Goal: Contribute content: Add original content to the website for others to see

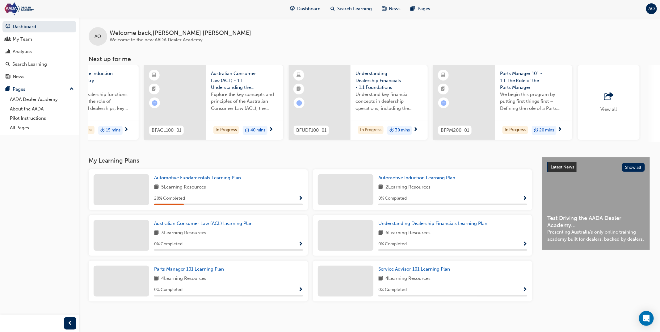
scroll to position [0, 294]
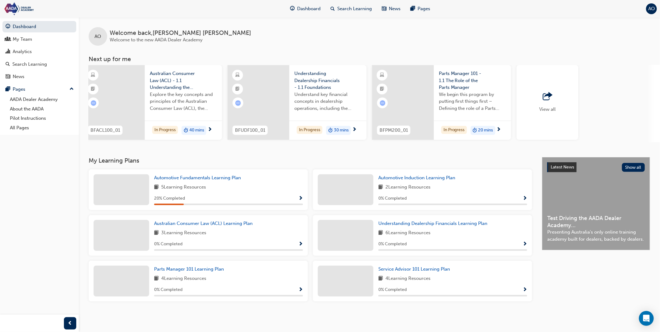
click at [536, 87] on div "View all" at bounding box center [547, 102] width 62 height 75
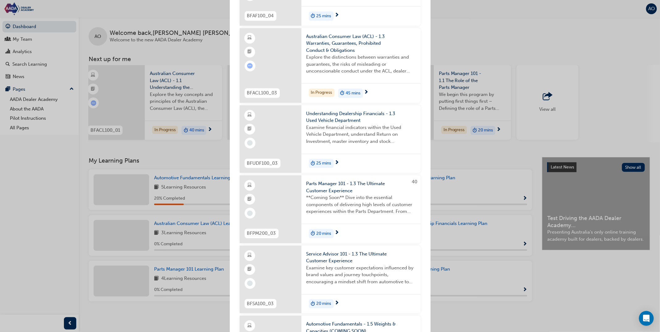
scroll to position [920, 0]
click at [344, 111] on span "Understanding Dealership Financials - 1.3 Used Vehicle Department" at bounding box center [360, 117] width 109 height 14
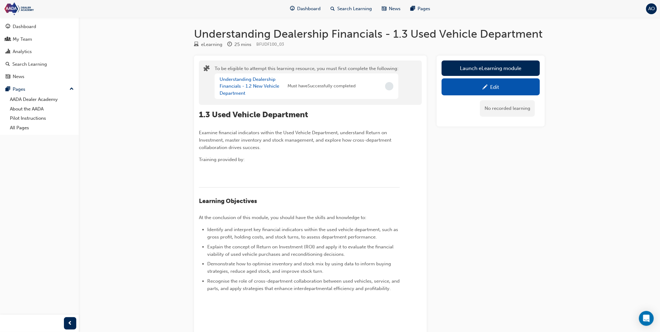
click at [476, 89] on div "Edit" at bounding box center [490, 87] width 89 height 8
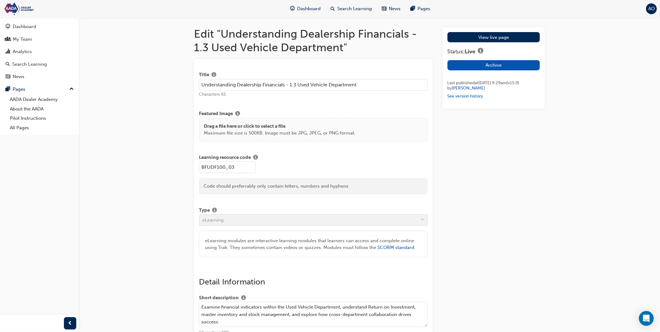
click at [294, 130] on p "Maximum file size is 500KB. Image must be JPG, JPEG, or PNG format." at bounding box center [280, 133] width 152 height 7
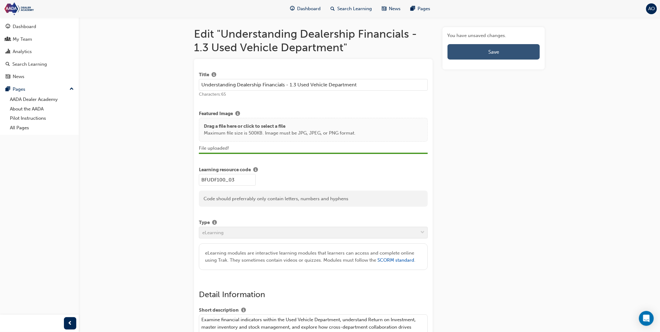
click at [490, 52] on span "Save" at bounding box center [493, 52] width 11 height 6
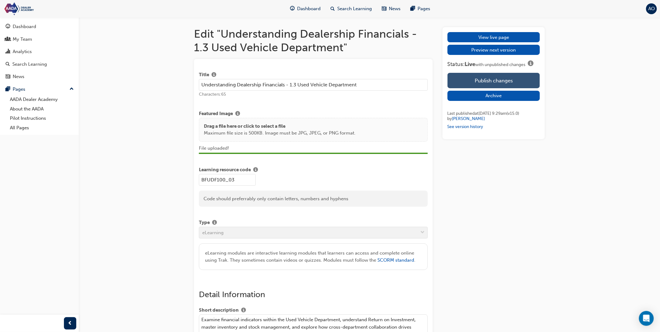
click at [486, 79] on button "Publish changes" at bounding box center [493, 80] width 92 height 15
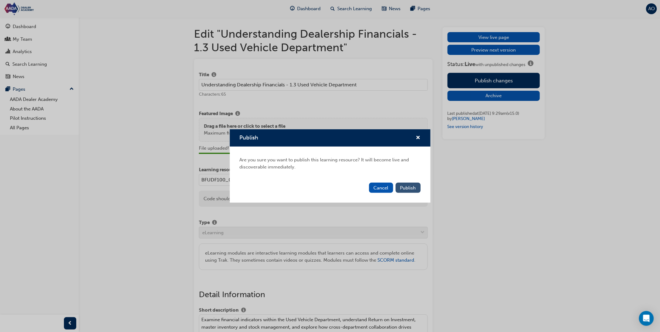
click at [411, 185] on span "Publish" at bounding box center [408, 188] width 16 height 6
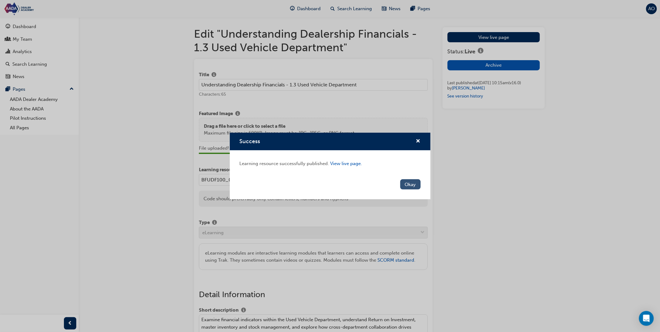
click at [408, 182] on button "Okay" at bounding box center [410, 184] width 20 height 10
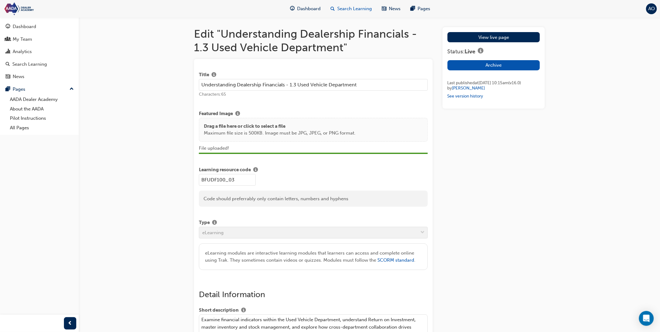
click at [358, 11] on span "Search Learning" at bounding box center [354, 8] width 35 height 7
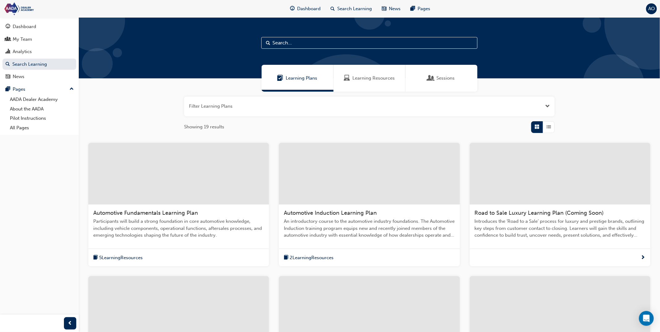
click at [367, 84] on div "Learning Resources" at bounding box center [369, 78] width 72 height 27
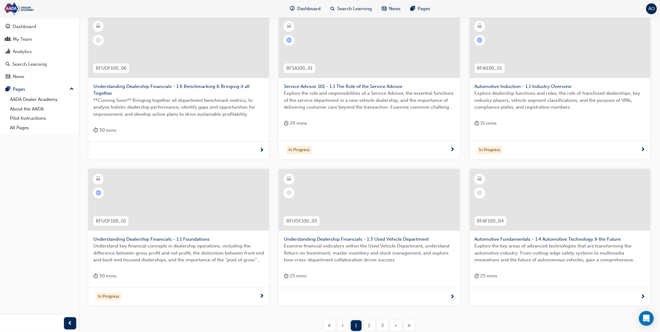
scroll to position [146, 0]
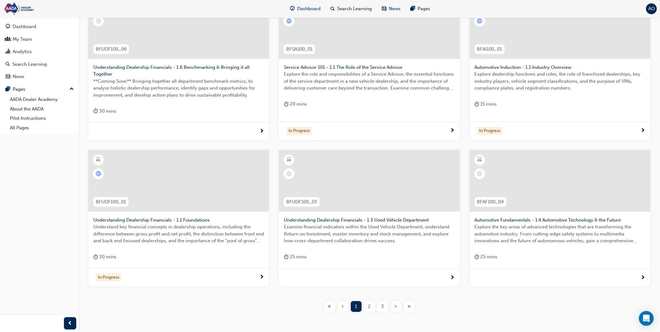
click at [369, 303] on span "2" at bounding box center [369, 306] width 3 height 7
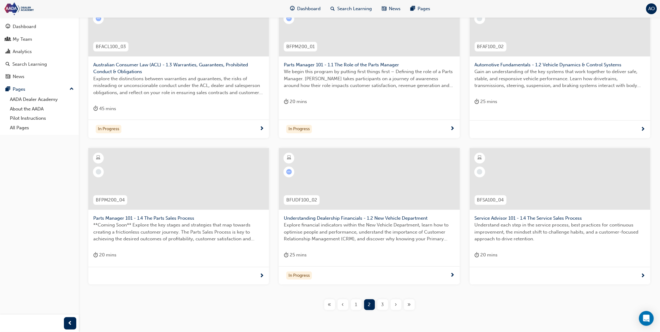
click at [382, 304] on span "3" at bounding box center [382, 304] width 3 height 7
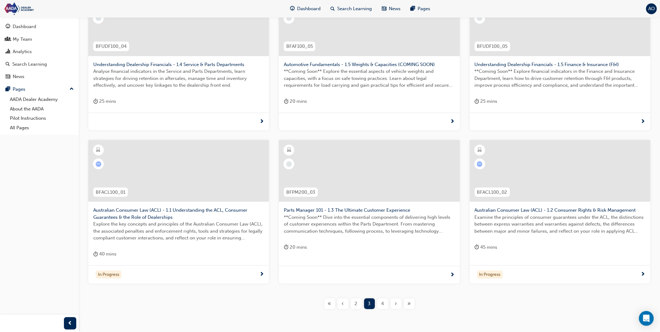
click at [383, 304] on span "4" at bounding box center [382, 303] width 3 height 7
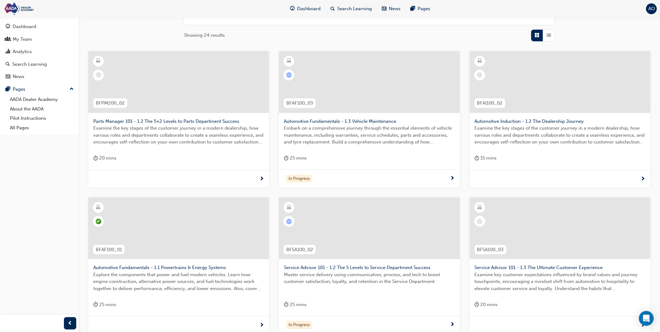
scroll to position [169, 0]
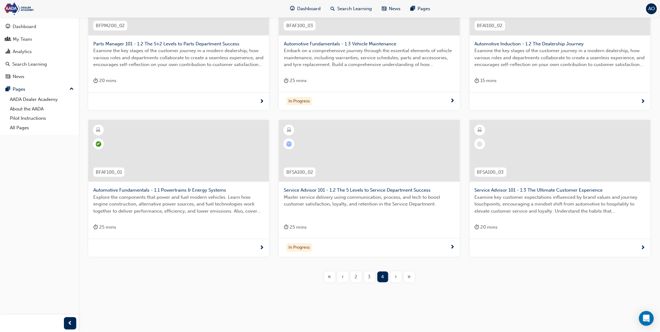
click at [355, 275] on span "2" at bounding box center [356, 276] width 3 height 7
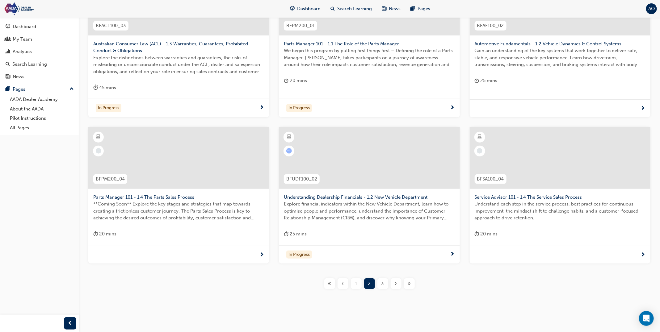
click at [354, 284] on div "1" at bounding box center [356, 283] width 11 height 11
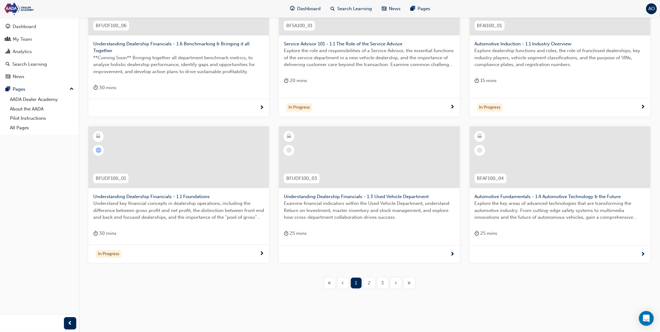
click at [176, 44] on span "Understanding Dealership Financials - 1.6 Benchmarking & Bringing it all Togeth…" at bounding box center [178, 47] width 171 height 14
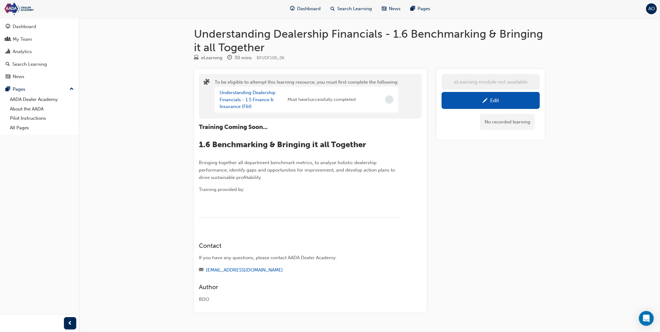
click at [472, 105] on link "Edit" at bounding box center [490, 100] width 98 height 17
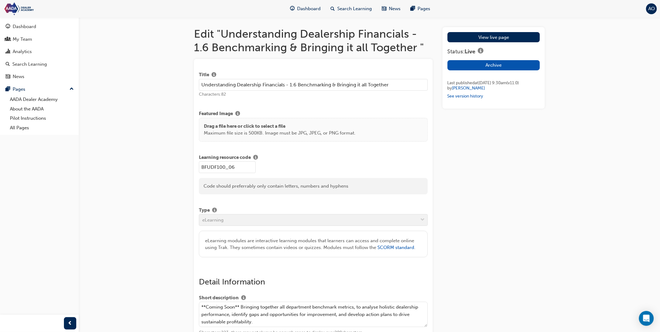
click at [338, 137] on div "Drag a file here or click to select a file Maximum file size is 500KB. Image mu…" at bounding box center [313, 130] width 229 height 24
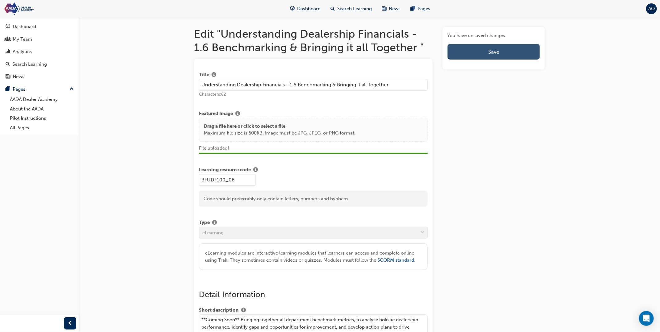
click at [468, 55] on button "Save" at bounding box center [493, 51] width 92 height 15
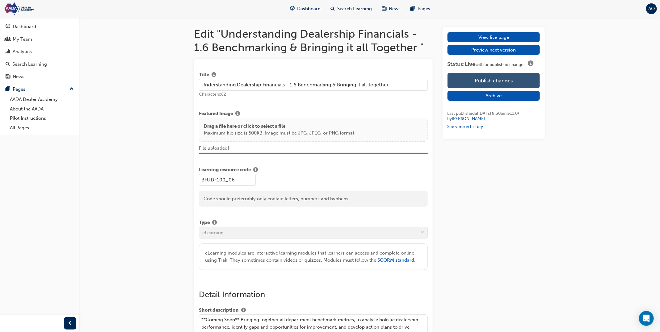
click at [485, 77] on button "Publish changes" at bounding box center [493, 80] width 92 height 15
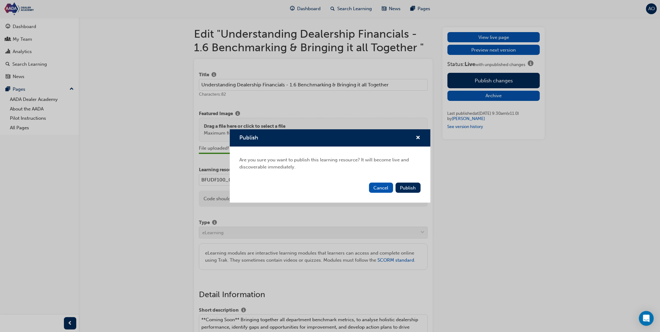
drag, startPoint x: 404, startPoint y: 187, endPoint x: 394, endPoint y: 178, distance: 12.7
click at [404, 187] on span "Publish" at bounding box center [408, 188] width 16 height 6
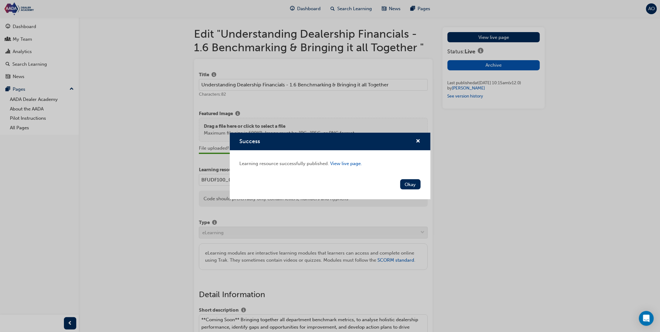
click at [413, 182] on button "Okay" at bounding box center [410, 184] width 20 height 10
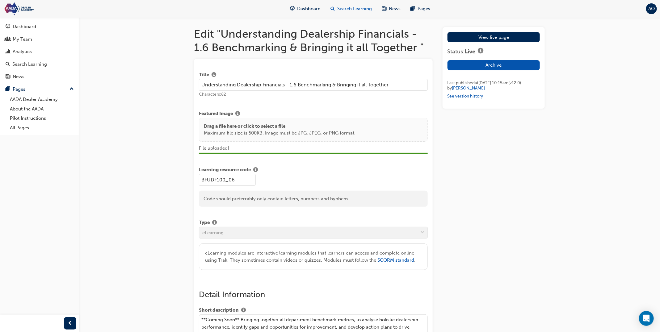
click at [351, 10] on span "Search Learning" at bounding box center [354, 8] width 35 height 7
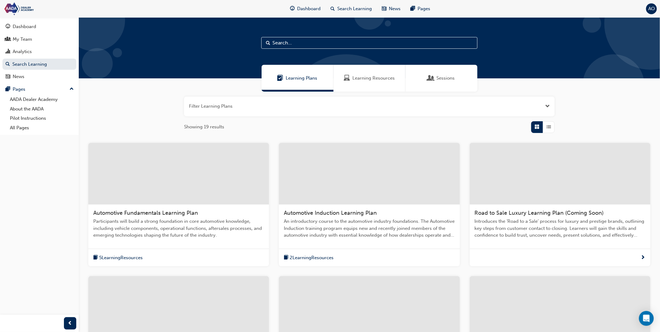
click at [362, 88] on div "Learning Resources" at bounding box center [369, 78] width 72 height 27
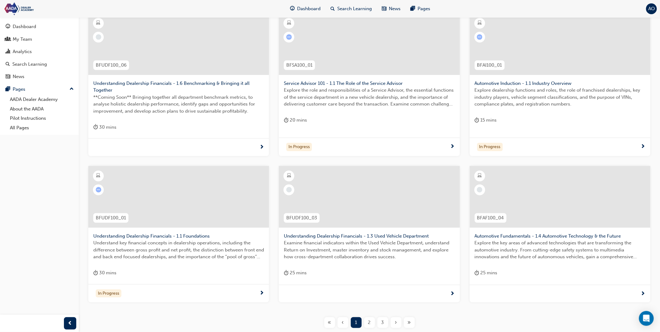
scroll to position [144, 0]
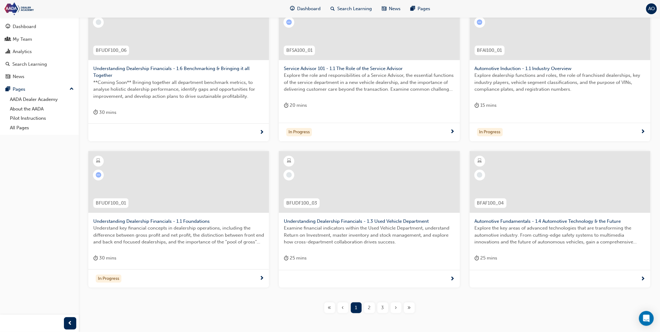
click at [366, 304] on div "2" at bounding box center [369, 307] width 11 height 11
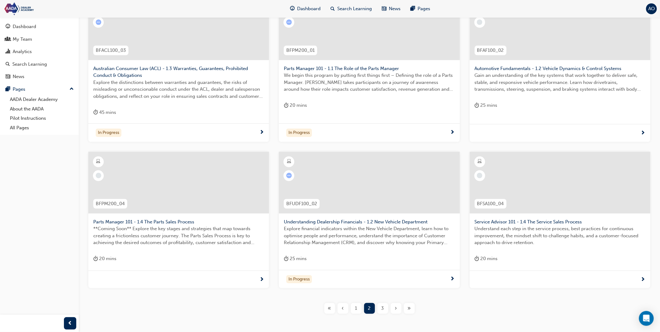
click at [385, 305] on div "3" at bounding box center [382, 308] width 11 height 11
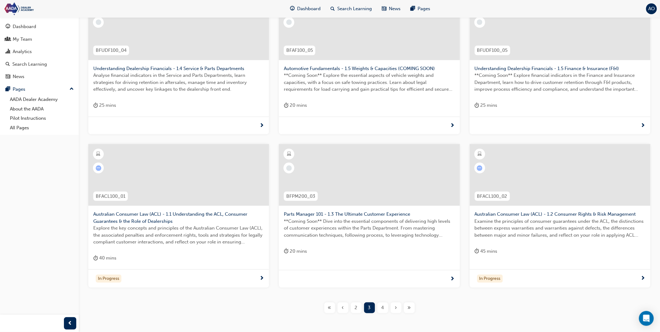
click at [215, 68] on span "Understanding Dealership Financials - 1.4 Service & Parts Departments" at bounding box center [178, 68] width 171 height 7
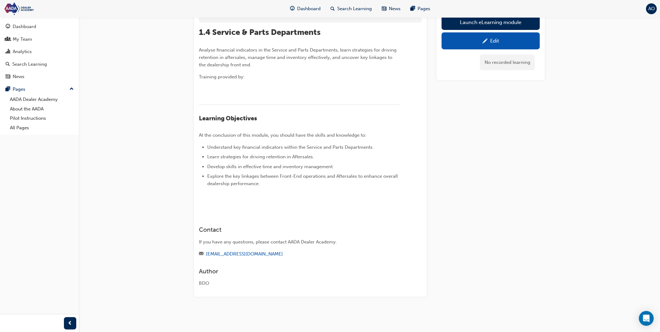
scroll to position [47, 0]
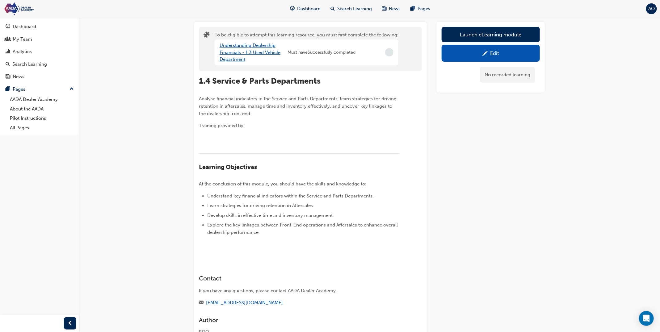
click at [265, 53] on link "Understanding Dealership Financials - 1.3 Used Vehicle Department" at bounding box center [249, 52] width 61 height 19
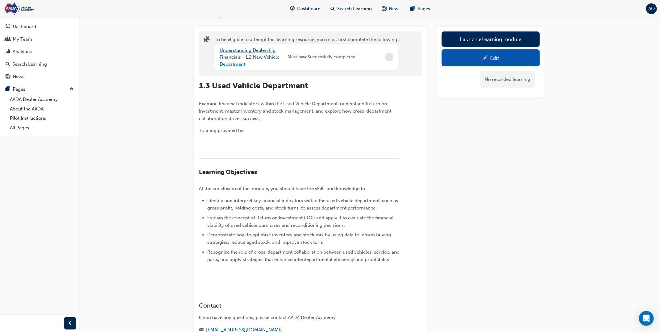
scroll to position [25, 0]
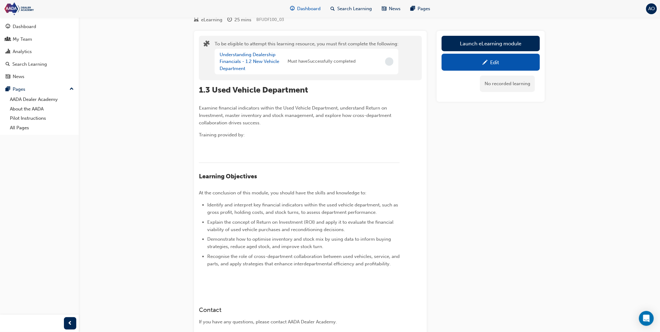
click at [305, 10] on span "Dashboard" at bounding box center [308, 8] width 23 height 7
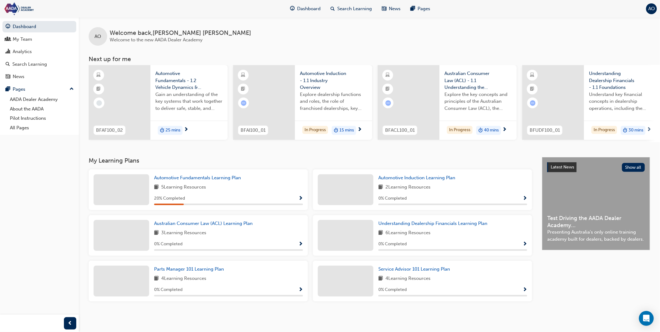
click at [309, 85] on span "Automotive Induction - 1.1 Industry Overview" at bounding box center [333, 80] width 67 height 21
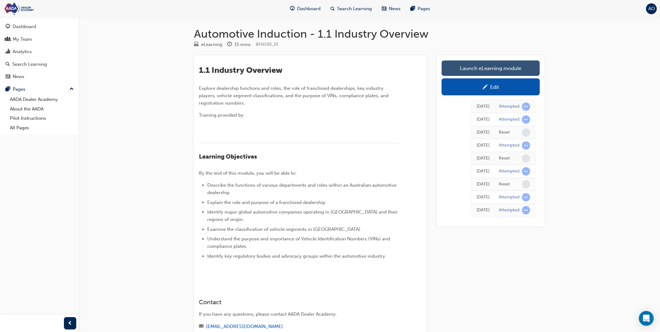
click at [474, 70] on link "Launch eLearning module" at bounding box center [490, 67] width 98 height 15
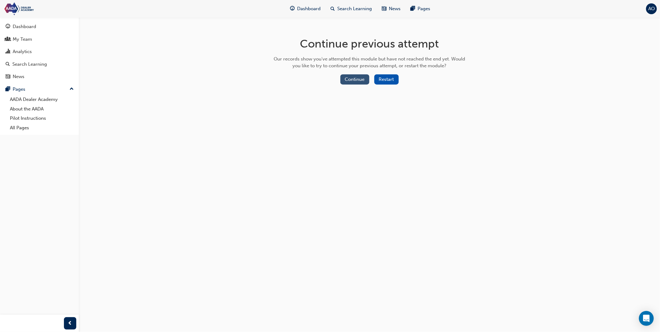
click at [356, 80] on button "Continue" at bounding box center [354, 79] width 29 height 10
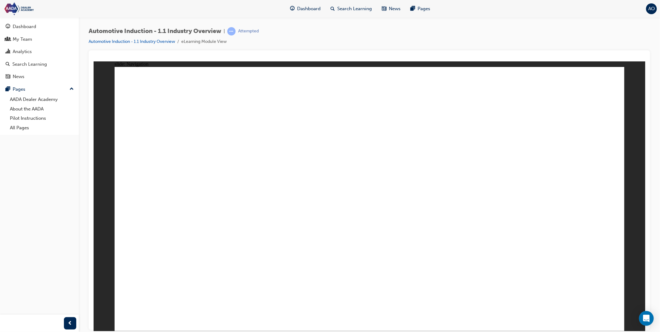
drag, startPoint x: 561, startPoint y: 119, endPoint x: 561, endPoint y: 137, distance: 17.9
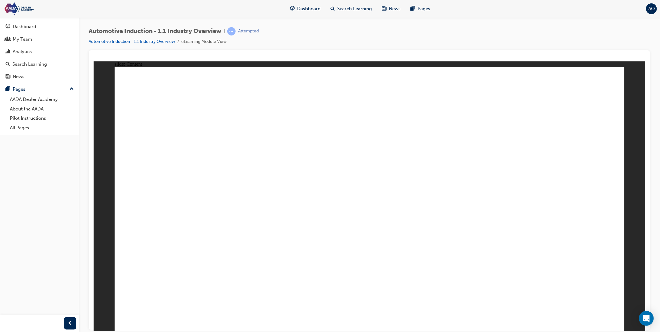
drag, startPoint x: 600, startPoint y: 109, endPoint x: 599, endPoint y: 100, distance: 9.0
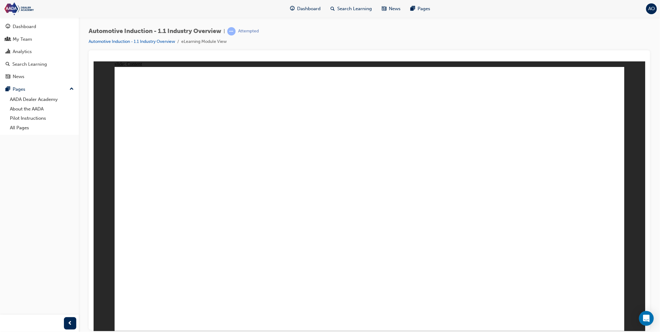
drag, startPoint x: 600, startPoint y: 91, endPoint x: 598, endPoint y: 98, distance: 7.6
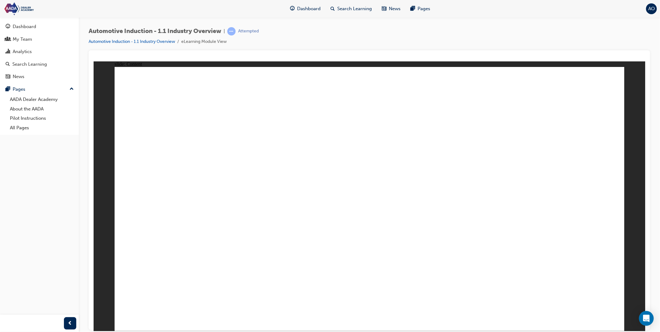
drag, startPoint x: 605, startPoint y: 95, endPoint x: 601, endPoint y: 95, distance: 3.7
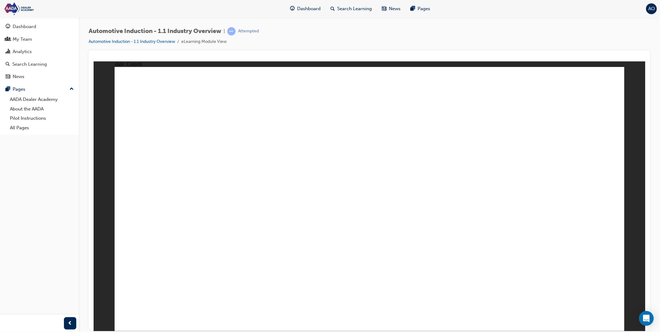
drag, startPoint x: 589, startPoint y: 98, endPoint x: 597, endPoint y: 99, distance: 8.4
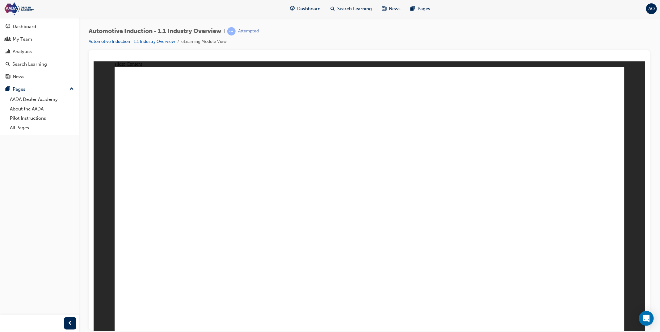
drag, startPoint x: 408, startPoint y: 186, endPoint x: 406, endPoint y: 190, distance: 4.3
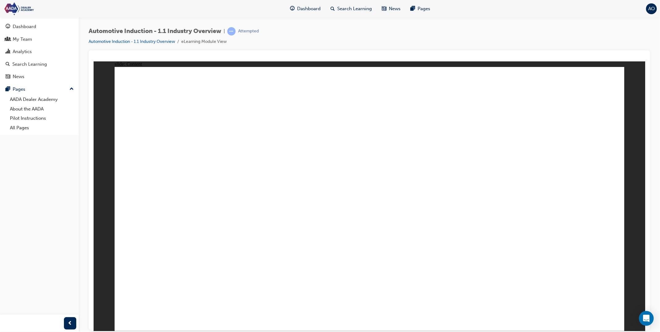
click at [153, 44] on link "Automotive Induction - 1.1 Industry Overview" at bounding box center [132, 41] width 86 height 5
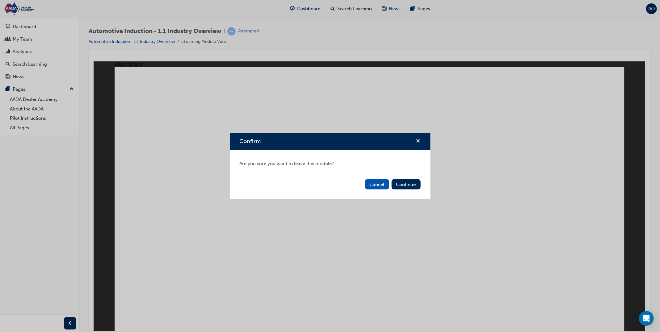
drag, startPoint x: 416, startPoint y: 141, endPoint x: 303, endPoint y: 39, distance: 152.5
click at [416, 141] on span "cross-icon" at bounding box center [418, 142] width 5 height 6
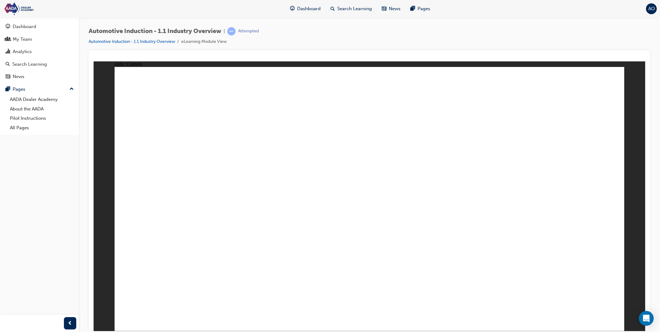
click at [649, 236] on div at bounding box center [369, 190] width 561 height 280
drag, startPoint x: 270, startPoint y: 174, endPoint x: 228, endPoint y: 197, distance: 47.6
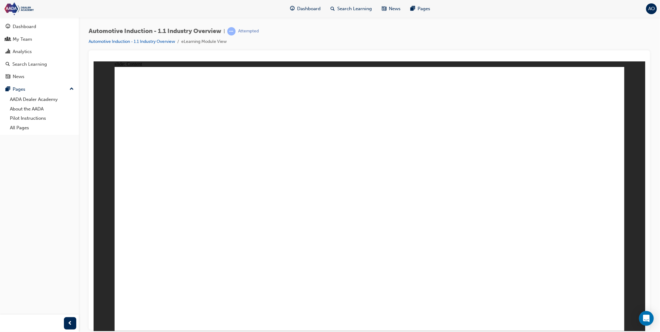
drag, startPoint x: 227, startPoint y: 198, endPoint x: 217, endPoint y: 156, distance: 43.9
drag, startPoint x: 158, startPoint y: 113, endPoint x: 159, endPoint y: 256, distance: 143.8
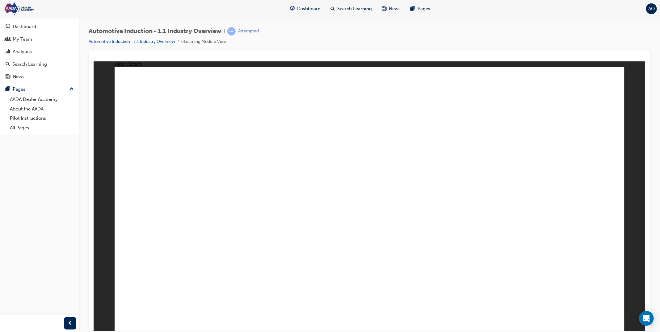
drag, startPoint x: 408, startPoint y: 183, endPoint x: 410, endPoint y: 180, distance: 3.5
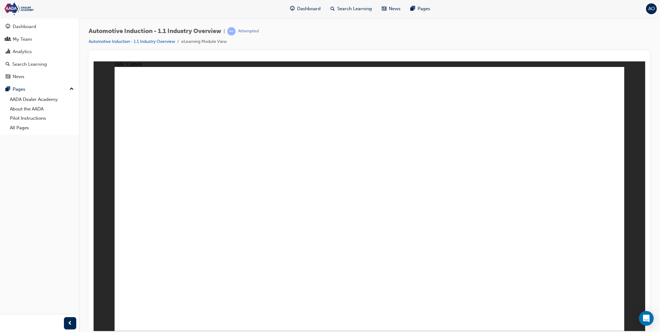
drag, startPoint x: 512, startPoint y: 142, endPoint x: 519, endPoint y: 146, distance: 8.2
drag, startPoint x: 571, startPoint y: 186, endPoint x: 577, endPoint y: 187, distance: 5.7
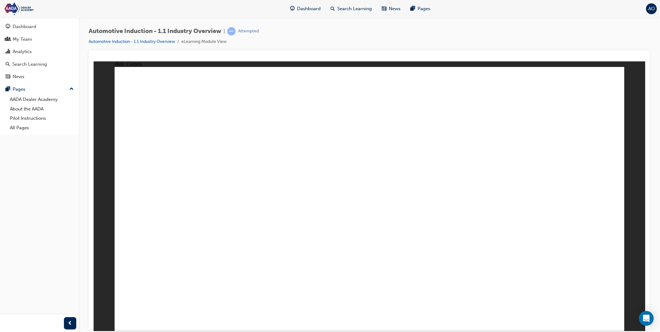
drag, startPoint x: 457, startPoint y: 153, endPoint x: 387, endPoint y: 195, distance: 81.5
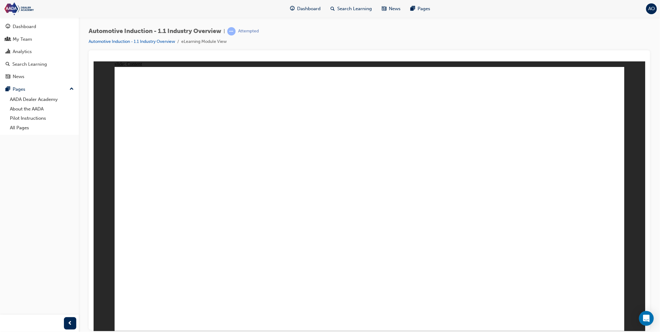
drag, startPoint x: 474, startPoint y: 161, endPoint x: 430, endPoint y: 199, distance: 58.6
drag, startPoint x: 465, startPoint y: 169, endPoint x: 476, endPoint y: 179, distance: 14.8
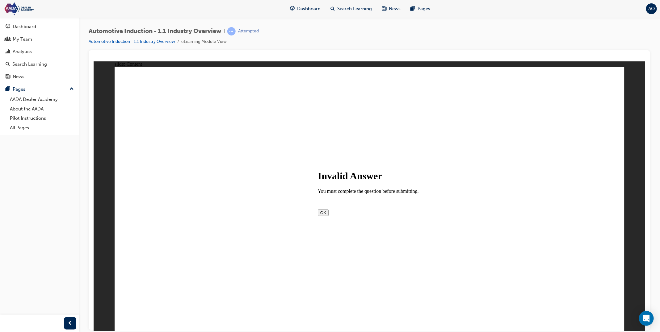
click at [328, 212] on button "OK" at bounding box center [322, 212] width 11 height 6
drag, startPoint x: 204, startPoint y: 248, endPoint x: 228, endPoint y: 248, distance: 24.1
checkbox input "true"
drag, startPoint x: 284, startPoint y: 244, endPoint x: 361, endPoint y: 240, distance: 77.6
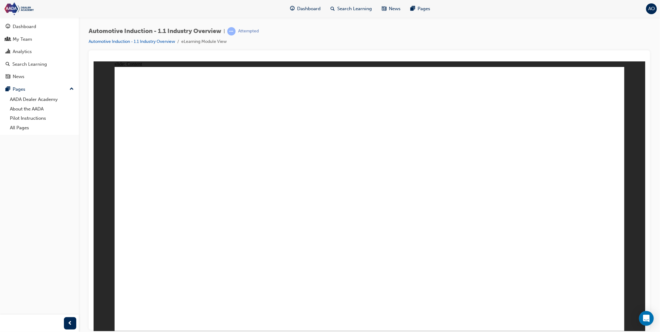
checkbox input "true"
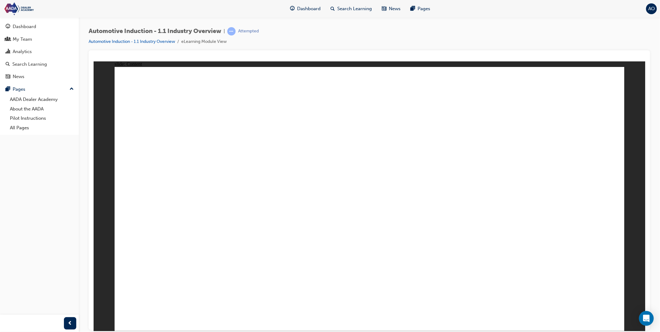
checkbox input "true"
type input "r"
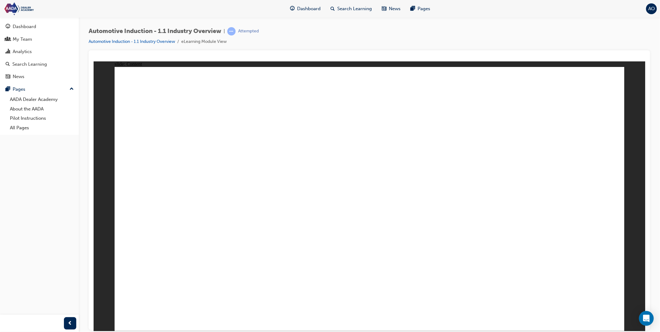
type input "ra"
type input "rav"
type input "rav4"
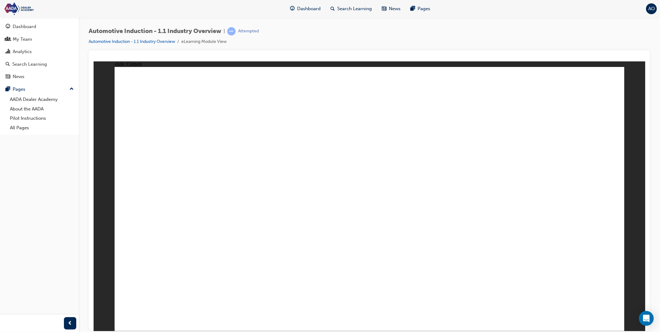
type input "rav4"
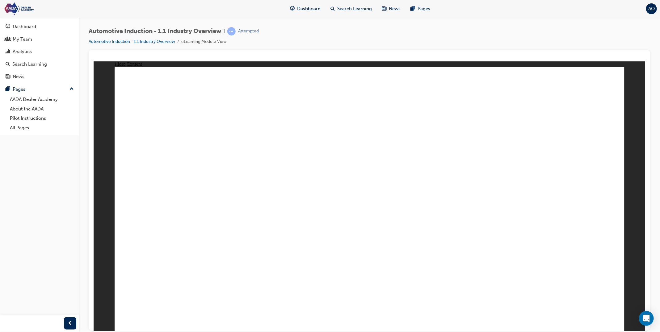
drag, startPoint x: 411, startPoint y: 263, endPoint x: 400, endPoint y: 262, distance: 11.4
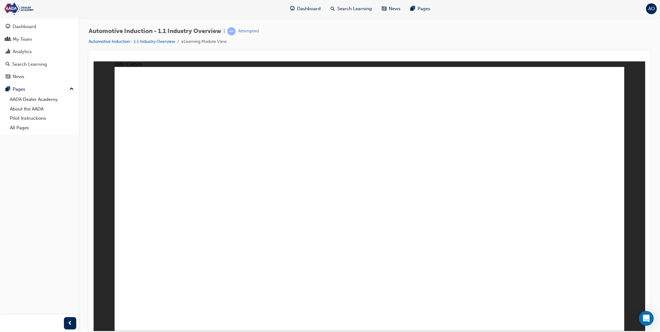
drag, startPoint x: 260, startPoint y: 192, endPoint x: 271, endPoint y: 185, distance: 12.8
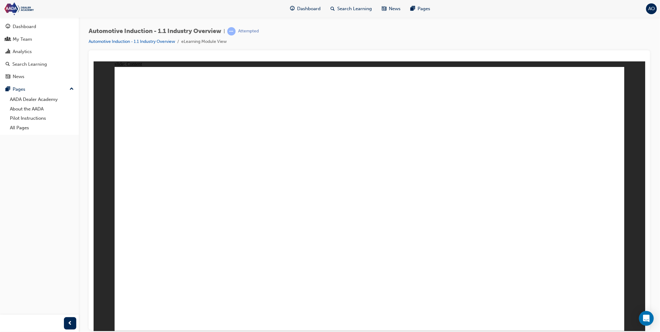
drag, startPoint x: 504, startPoint y: 156, endPoint x: 501, endPoint y: 145, distance: 12.2
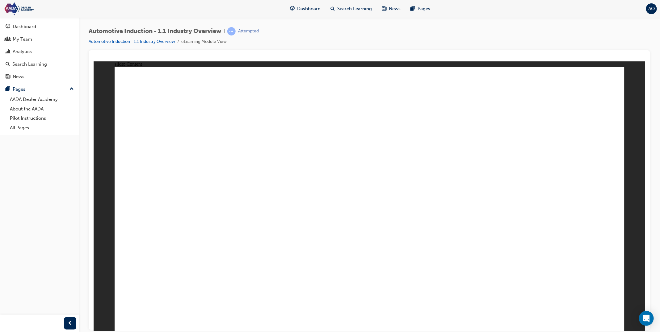
drag, startPoint x: 477, startPoint y: 171, endPoint x: 494, endPoint y: 212, distance: 44.6
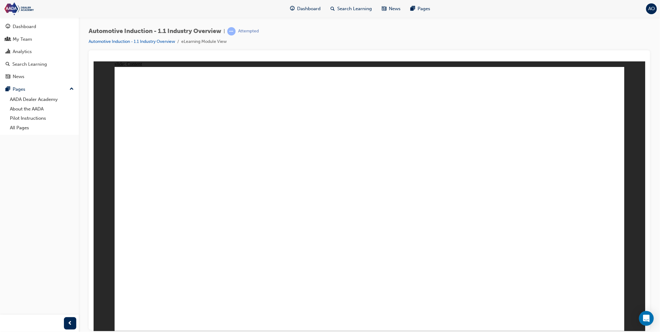
drag, startPoint x: 605, startPoint y: 323, endPoint x: 603, endPoint y: 312, distance: 11.6
drag, startPoint x: 458, startPoint y: 188, endPoint x: 224, endPoint y: 185, distance: 234.0
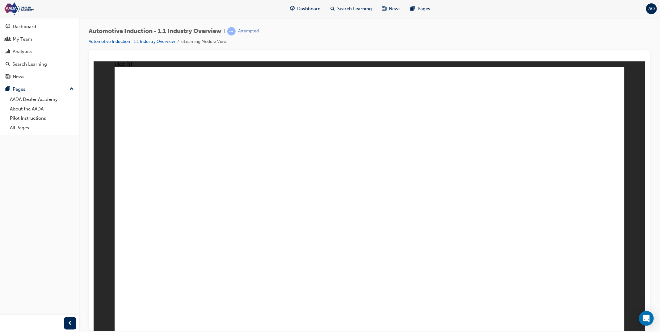
drag, startPoint x: 510, startPoint y: 198, endPoint x: 301, endPoint y: 188, distance: 209.2
drag, startPoint x: 569, startPoint y: 186, endPoint x: 219, endPoint y: 198, distance: 350.2
drag, startPoint x: 466, startPoint y: 150, endPoint x: 464, endPoint y: 146, distance: 4.4
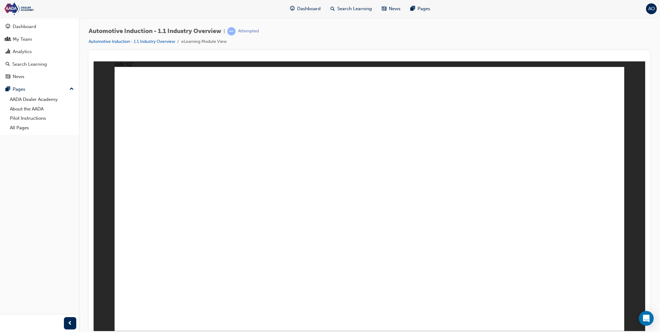
checkbox input "true"
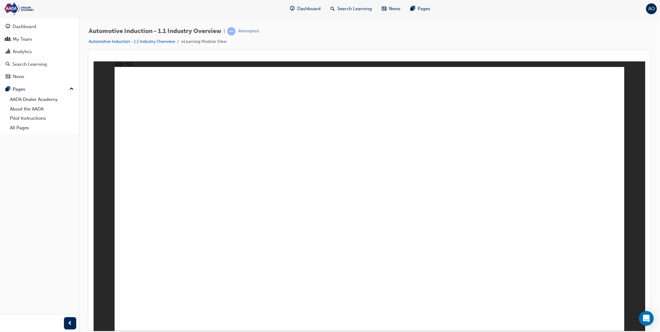
radio input "true"
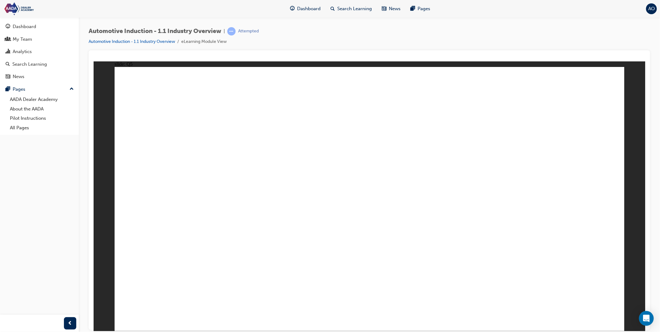
drag, startPoint x: 164, startPoint y: 255, endPoint x: 540, endPoint y: 179, distance: 384.4
drag, startPoint x: 209, startPoint y: 260, endPoint x: 448, endPoint y: 166, distance: 256.9
drag, startPoint x: 288, startPoint y: 261, endPoint x: 333, endPoint y: 171, distance: 100.5
drag, startPoint x: 250, startPoint y: 254, endPoint x: 570, endPoint y: 180, distance: 328.2
drag, startPoint x: 599, startPoint y: 314, endPoint x: 610, endPoint y: 316, distance: 11.3
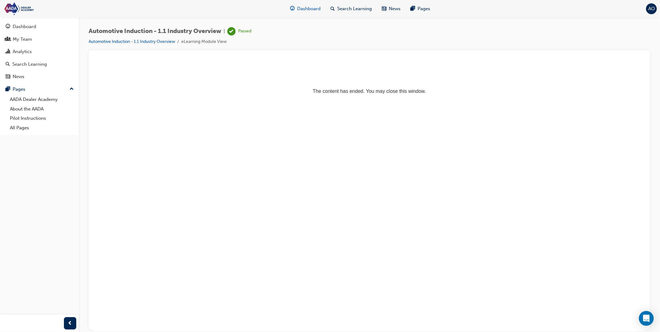
click at [311, 9] on span "Dashboard" at bounding box center [308, 8] width 23 height 7
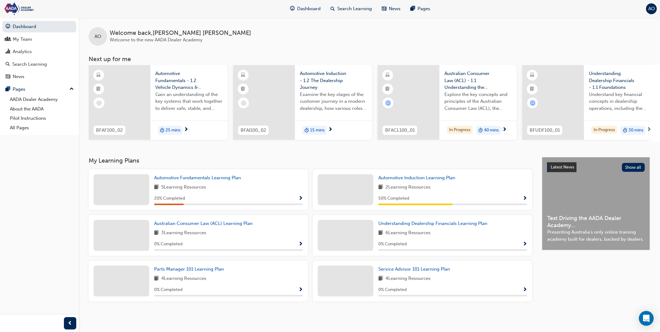
click at [317, 67] on div "Automotive Induction - 1.2 The Dealership Journey Examine the key stages of the…" at bounding box center [333, 93] width 77 height 56
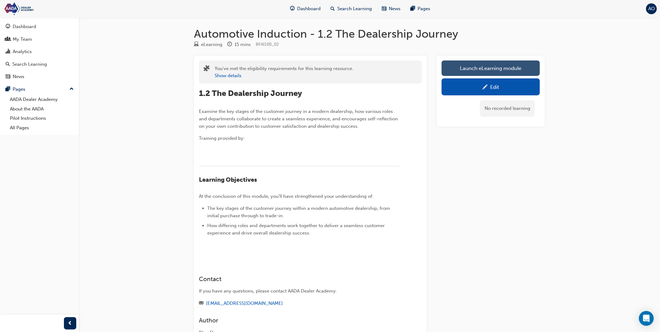
click at [483, 68] on link "Launch eLearning module" at bounding box center [490, 67] width 98 height 15
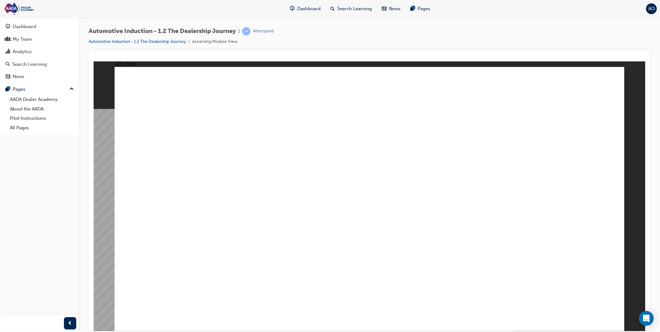
drag, startPoint x: 414, startPoint y: 234, endPoint x: 397, endPoint y: 249, distance: 22.9
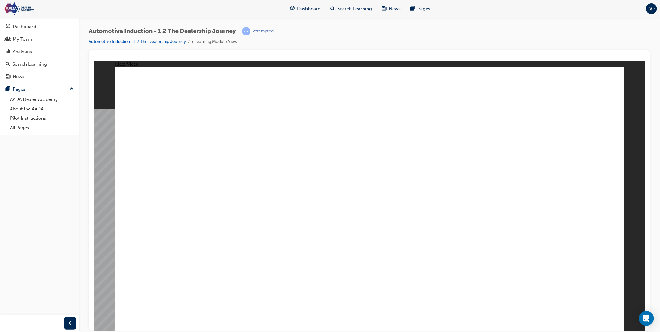
drag, startPoint x: 190, startPoint y: 286, endPoint x: 172, endPoint y: 286, distance: 18.2
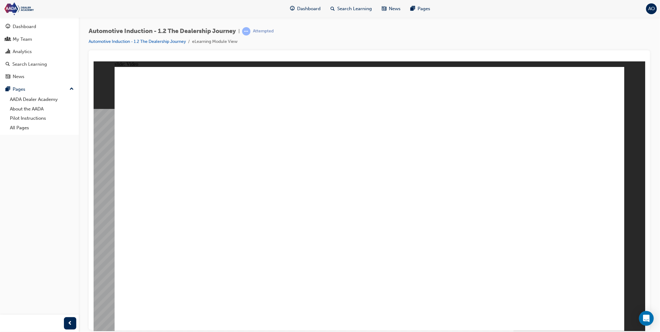
type input "0"
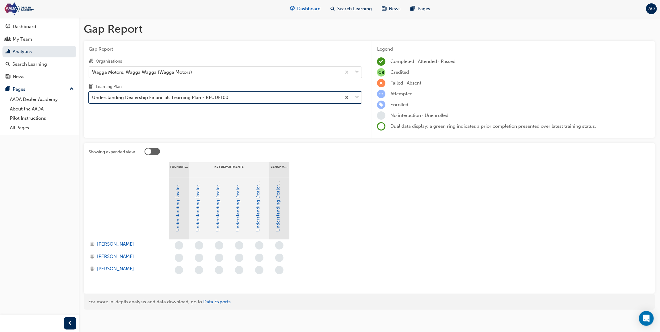
click at [317, 10] on span "Dashboard" at bounding box center [308, 8] width 23 height 7
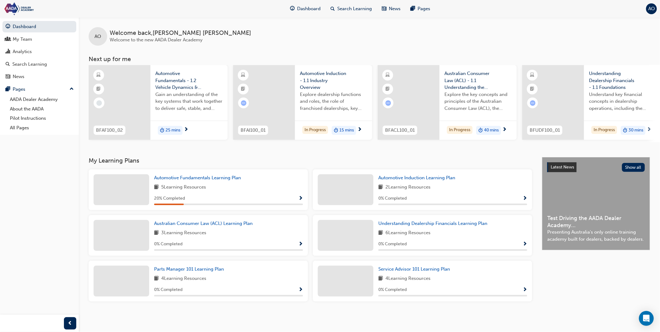
click at [318, 85] on span "Automotive Induction - 1.1 Industry Overview" at bounding box center [333, 80] width 67 height 21
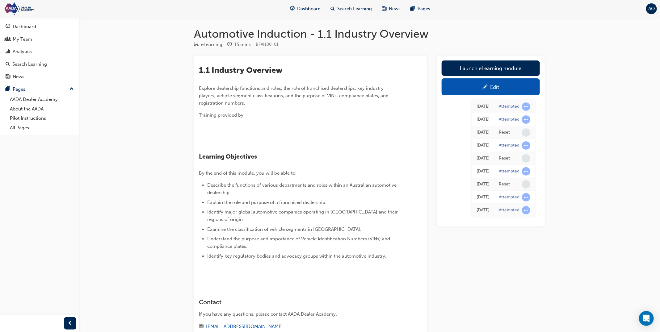
click at [485, 85] on span "pencil-icon" at bounding box center [484, 88] width 5 height 6
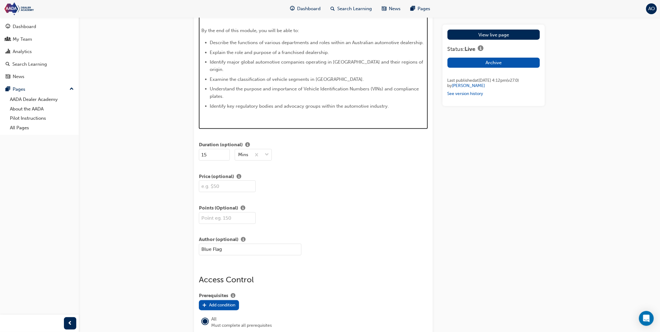
click at [202, 120] on img at bounding box center [202, 120] width 0 height 0
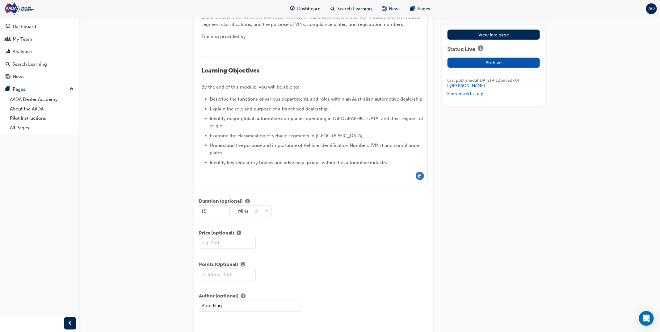
scroll to position [366, 0]
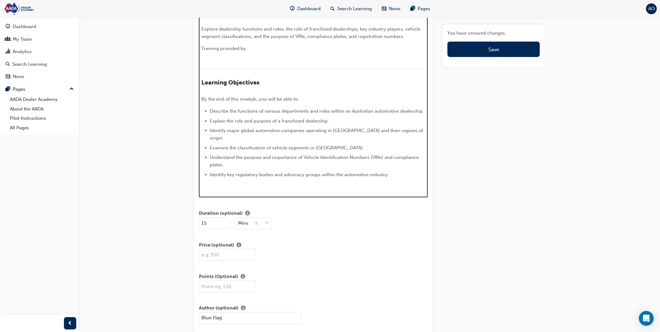
click at [265, 183] on p "﻿" at bounding box center [313, 186] width 223 height 7
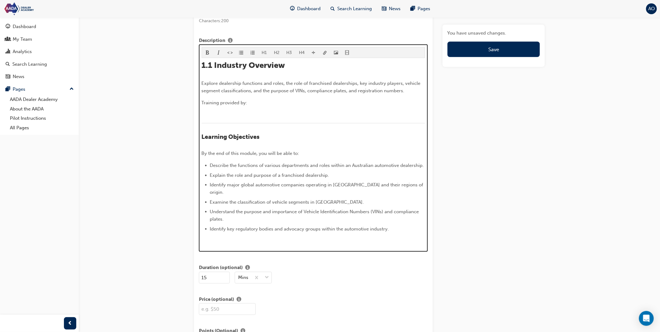
scroll to position [297, 0]
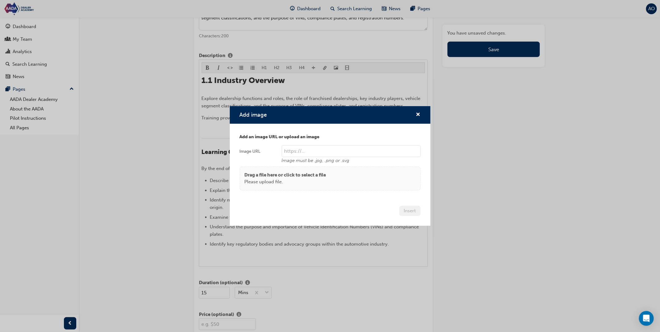
scroll to position [297, 0]
click at [326, 177] on p "Drag a file here or click to select a file" at bounding box center [284, 175] width 81 height 7
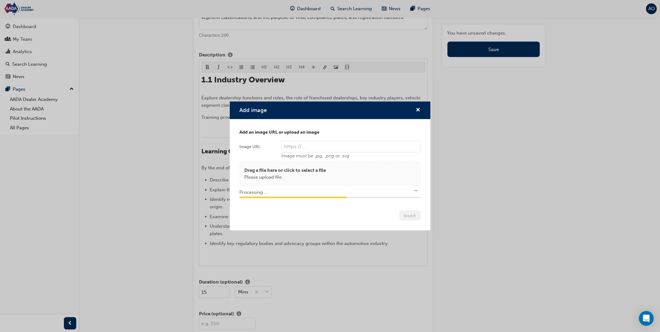
type input "/upload/237e8f1a-7d1f-4968-8b48-08e694b8aaf0.png"
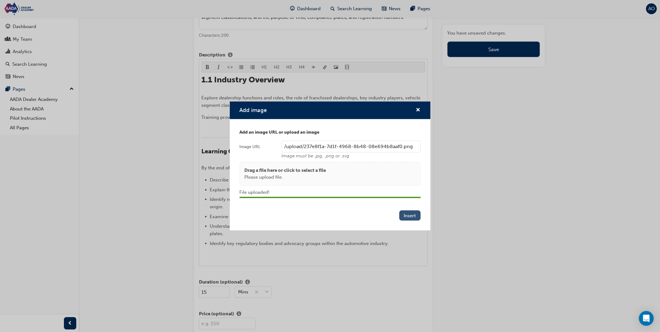
click at [415, 217] on button "Insert" at bounding box center [409, 216] width 21 height 10
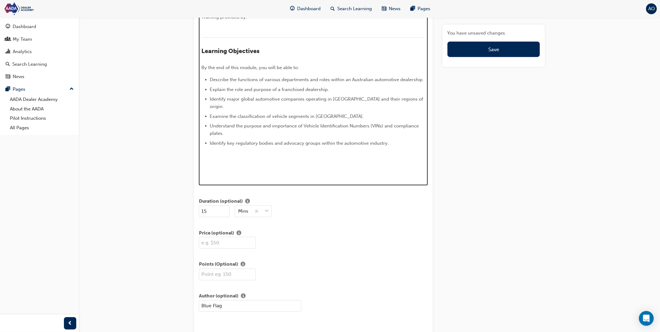
scroll to position [398, 0]
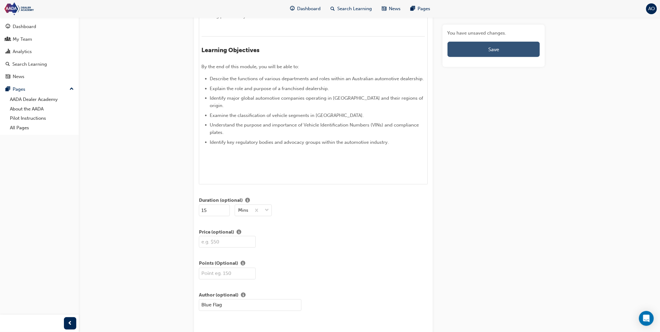
click at [479, 50] on button "Save" at bounding box center [493, 49] width 92 height 15
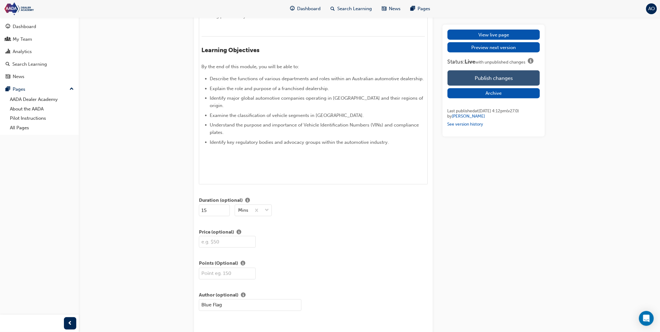
click at [489, 77] on button "Publish changes" at bounding box center [493, 77] width 92 height 15
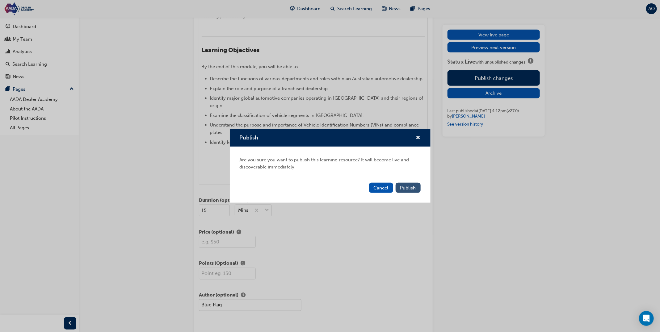
click at [406, 187] on span "Publish" at bounding box center [408, 188] width 16 height 6
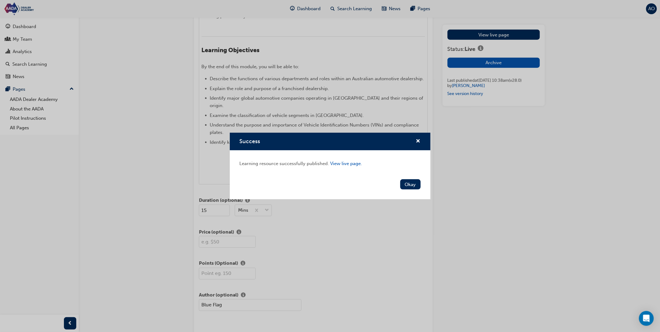
click at [414, 181] on button "Okay" at bounding box center [410, 184] width 20 height 10
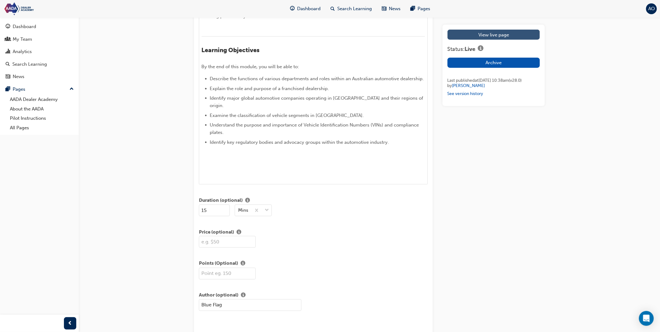
click at [497, 30] on link "View live page" at bounding box center [493, 35] width 92 height 10
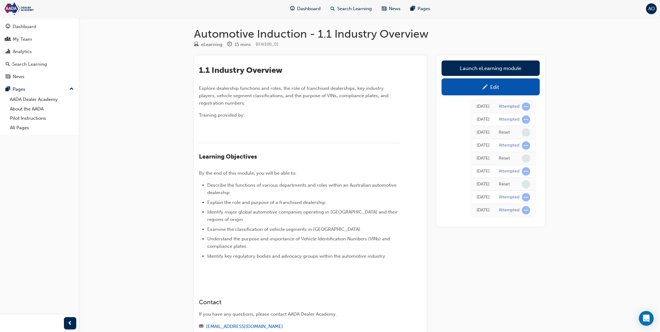
click at [483, 85] on span "pencil-icon" at bounding box center [484, 88] width 5 height 6
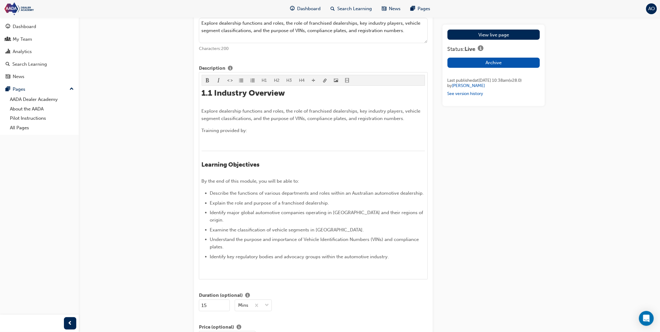
scroll to position [357, 0]
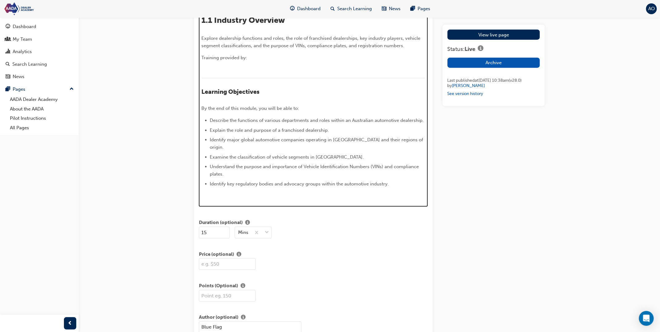
click at [202, 198] on img at bounding box center [202, 198] width 0 height 0
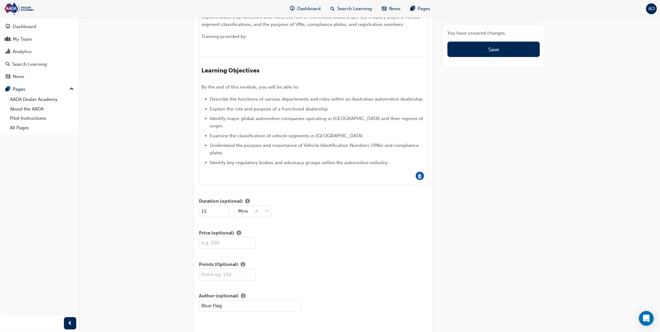
drag, startPoint x: 421, startPoint y: 166, endPoint x: 417, endPoint y: 169, distance: 5.5
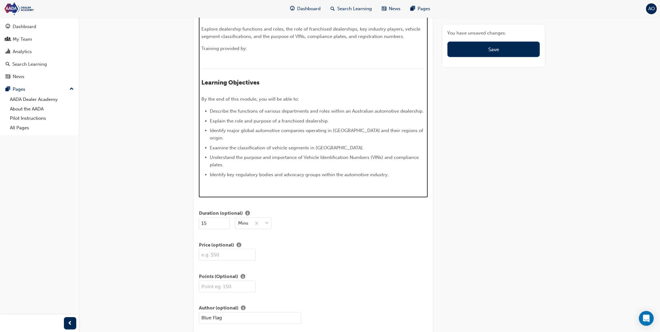
click at [273, 183] on p "﻿" at bounding box center [313, 186] width 223 height 7
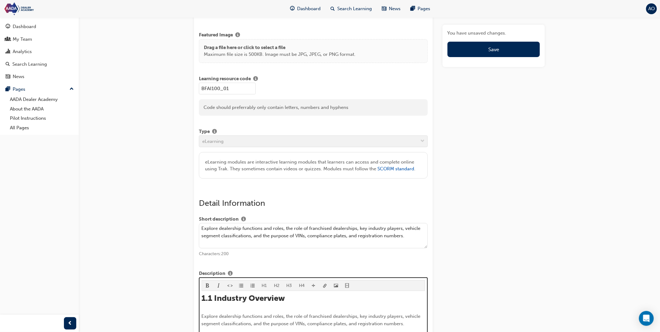
scroll to position [57, 0]
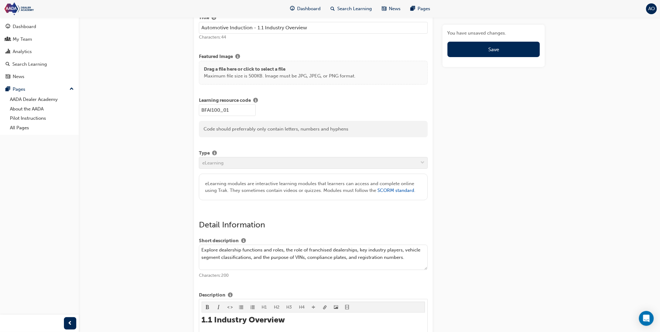
click at [337, 275] on body "Your version of Internet Explorer is outdated and not supported. Please upgrade…" at bounding box center [330, 109] width 660 height 332
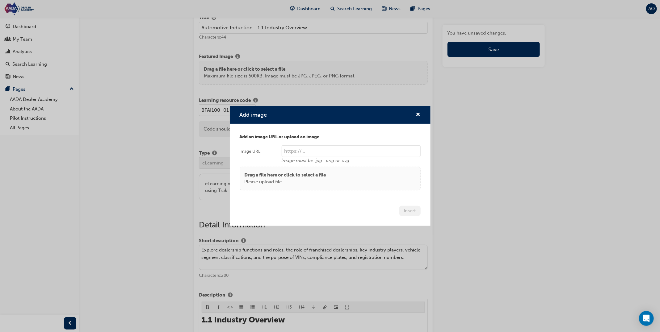
click at [306, 172] on p "Drag a file here or click to select a file" at bounding box center [284, 175] width 81 height 7
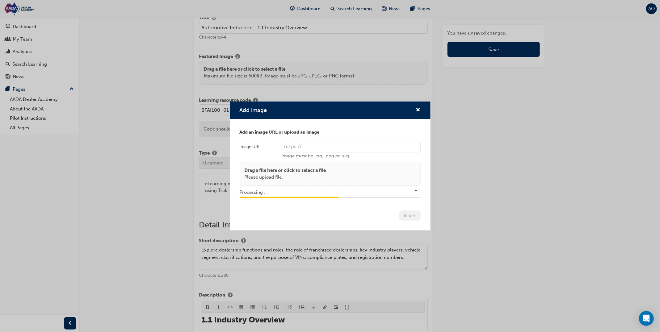
scroll to position [60, 0]
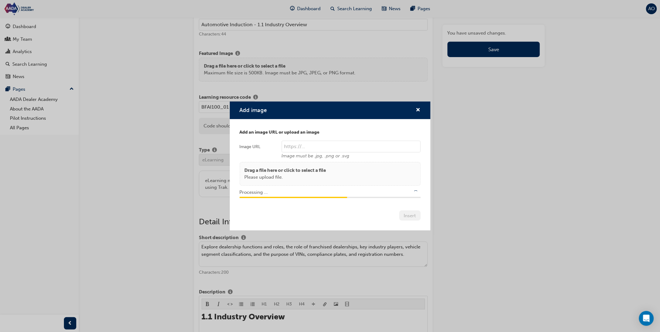
type input "/upload/05419e40-9ba4-42d4-a1e0-c1202c1a9378.png"
click at [415, 216] on button "Insert" at bounding box center [409, 216] width 21 height 10
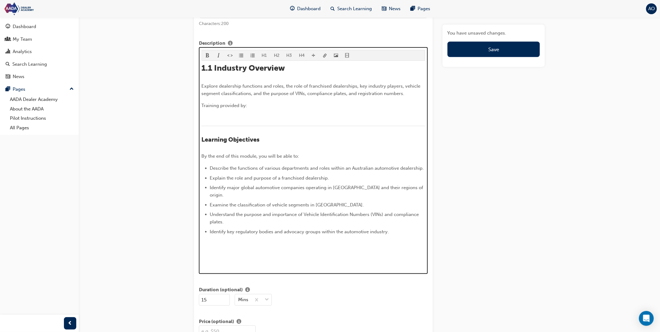
scroll to position [286, 0]
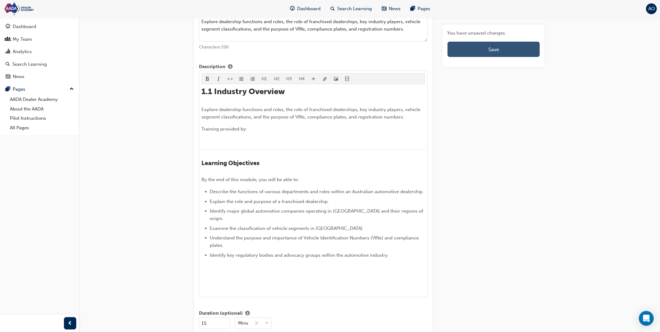
click at [481, 49] on button "Save" at bounding box center [493, 49] width 92 height 15
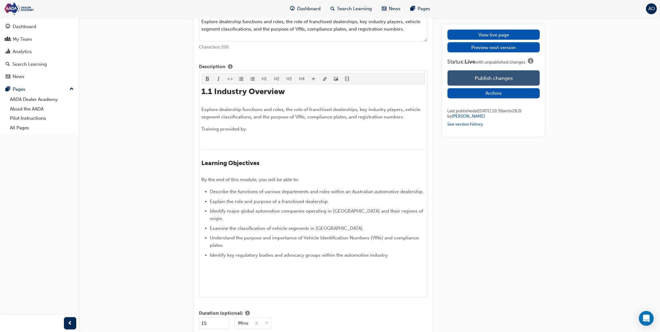
click at [486, 73] on button "Publish changes" at bounding box center [493, 77] width 92 height 15
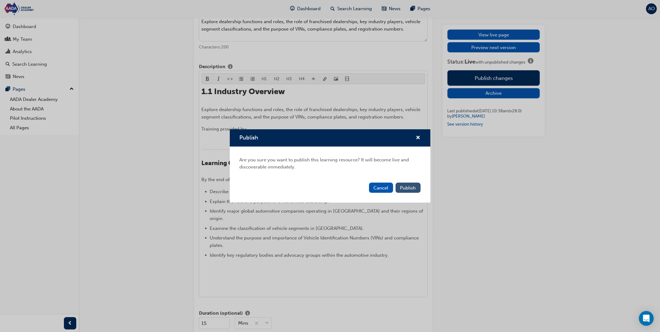
click at [404, 188] on span "Publish" at bounding box center [408, 188] width 16 height 6
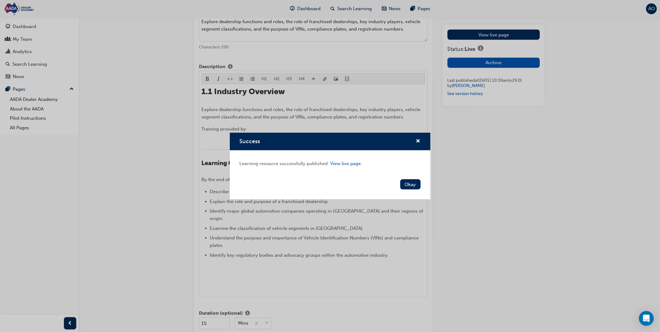
click at [409, 182] on button "Okay" at bounding box center [410, 184] width 20 height 10
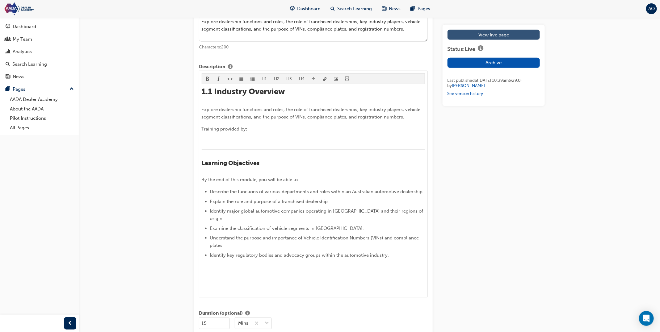
click at [467, 34] on link "View live page" at bounding box center [493, 35] width 92 height 10
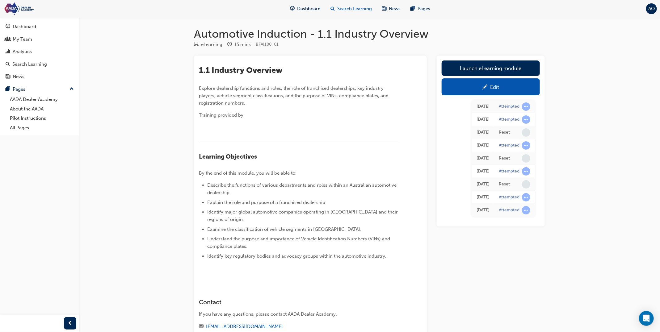
click at [355, 6] on span "Search Learning" at bounding box center [354, 8] width 35 height 7
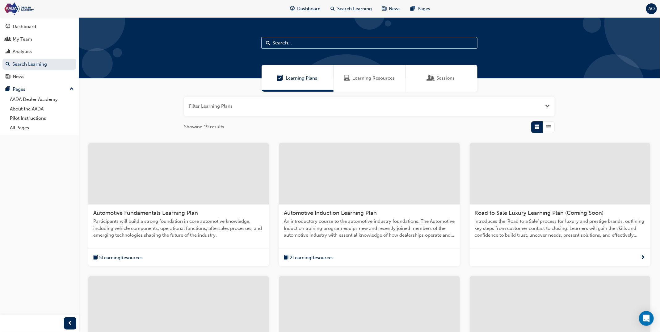
click at [363, 77] on span "Learning Resources" at bounding box center [373, 78] width 42 height 7
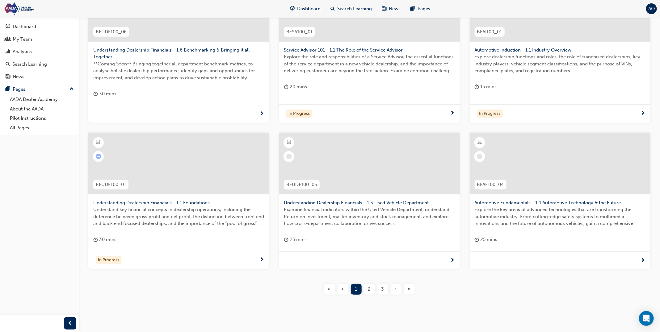
scroll to position [176, 0]
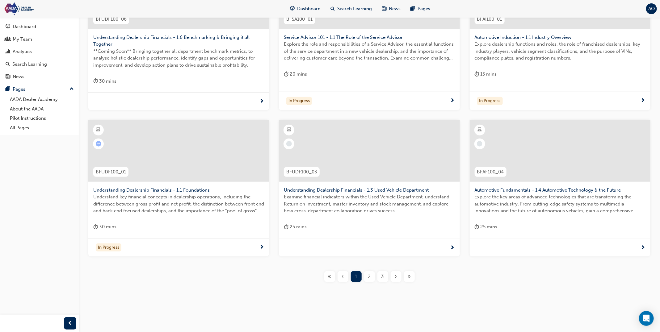
click at [373, 273] on div "2" at bounding box center [369, 276] width 11 height 11
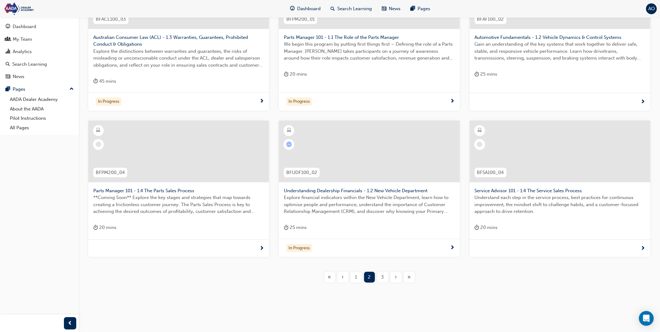
click at [381, 277] on span "3" at bounding box center [382, 277] width 3 height 7
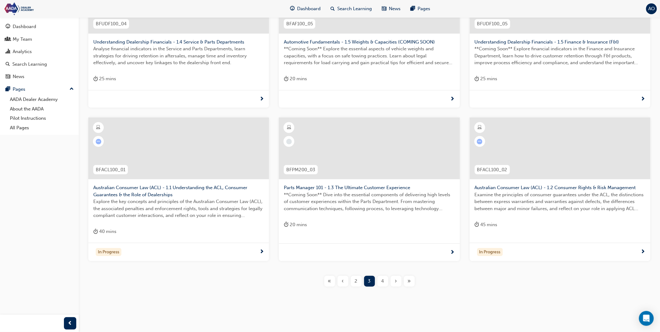
click at [382, 281] on span "4" at bounding box center [382, 281] width 3 height 7
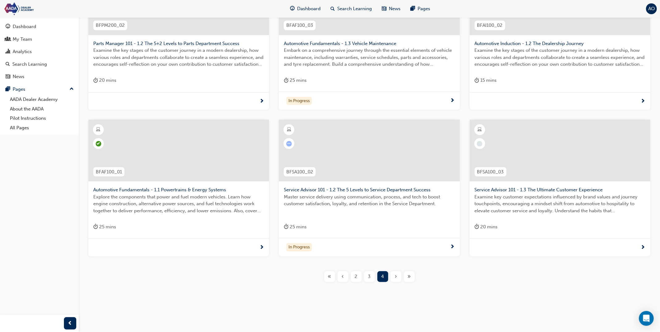
scroll to position [169, 0]
click at [517, 44] on span "Automotive Induction - 1.2 The Dealership Journey" at bounding box center [559, 43] width 171 height 7
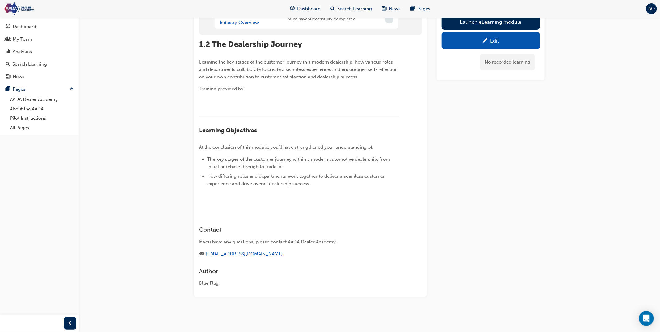
scroll to position [70, 0]
click at [465, 24] on button "Launch eLearning module" at bounding box center [490, 21] width 98 height 15
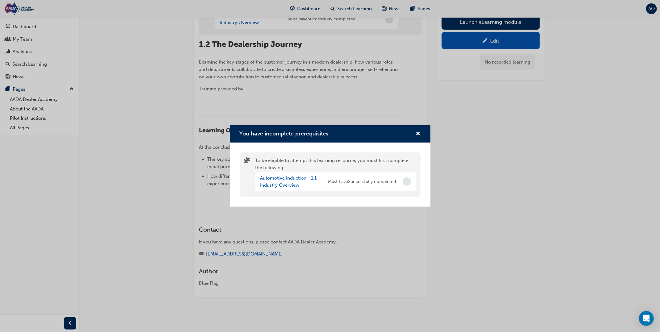
click at [276, 182] on link "Automotive Induction - 1.1 Industry Overview" at bounding box center [288, 181] width 56 height 13
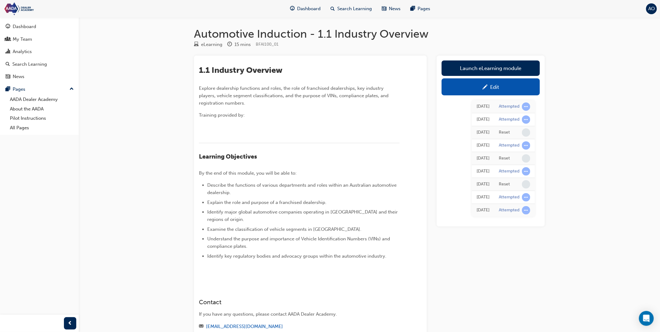
drag, startPoint x: 344, startPoint y: 7, endPoint x: 342, endPoint y: 15, distance: 8.2
click at [344, 7] on span "Search Learning" at bounding box center [354, 8] width 35 height 7
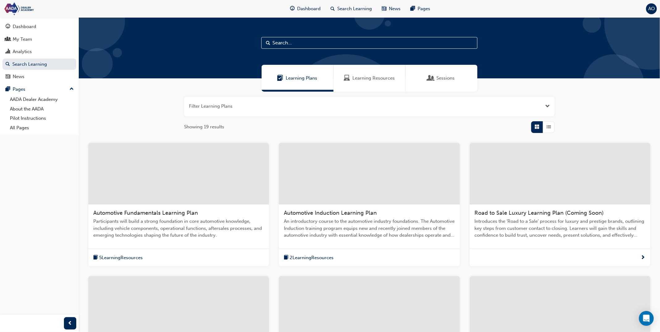
click at [355, 80] on span "Learning Resources" at bounding box center [373, 78] width 42 height 7
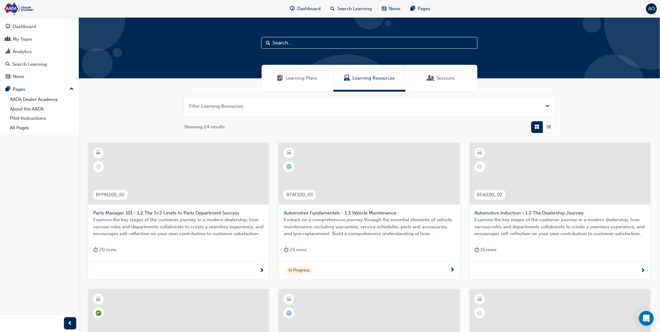
click at [348, 105] on button "button" at bounding box center [369, 107] width 370 height 20
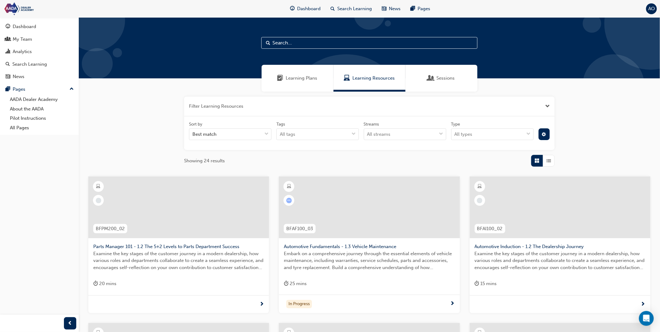
scroll to position [0, 0]
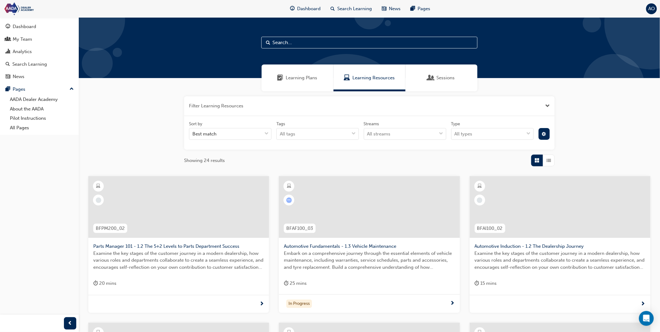
click at [281, 44] on input "text" at bounding box center [369, 43] width 216 height 12
type input "dealership journey"
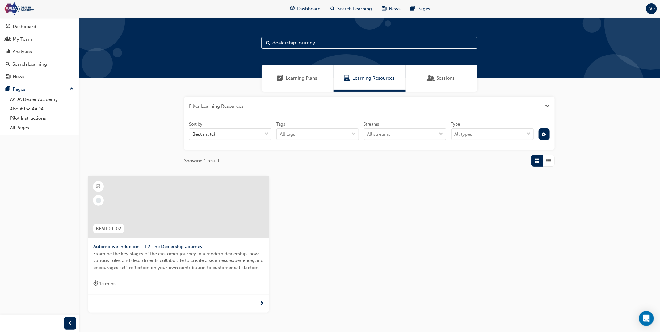
click at [178, 249] on span "Automotive Induction - 1.2 The Dealership Journey" at bounding box center [178, 246] width 171 height 7
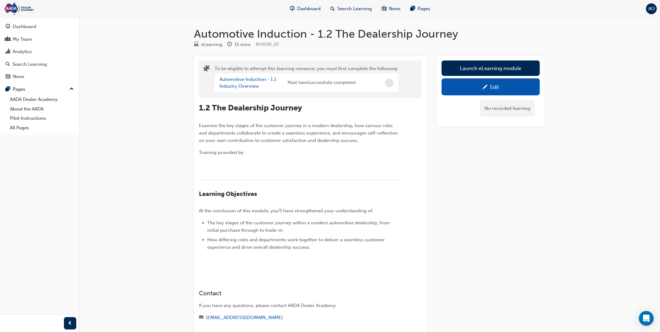
click at [475, 91] on link "Edit" at bounding box center [490, 86] width 98 height 17
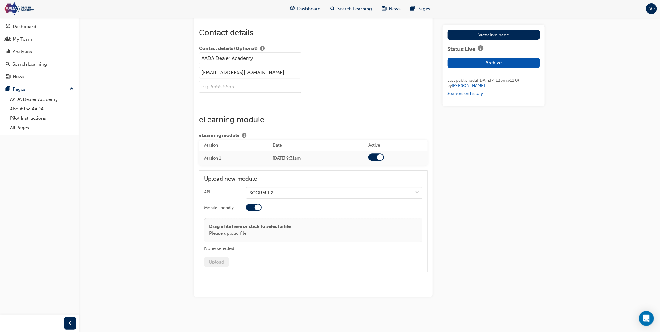
scroll to position [982, 0]
click at [302, 159] on td "Mon 21 Jul 2025 9:31am" at bounding box center [316, 158] width 96 height 14
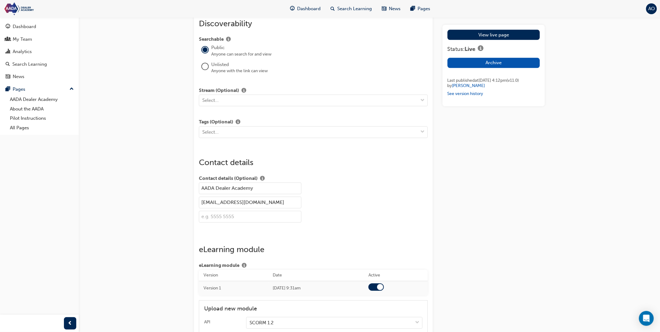
scroll to position [796, 0]
click at [461, 96] on link "See version history" at bounding box center [465, 93] width 36 height 5
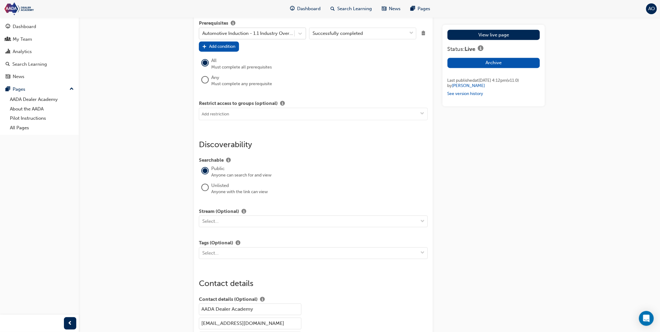
scroll to position [666, 0]
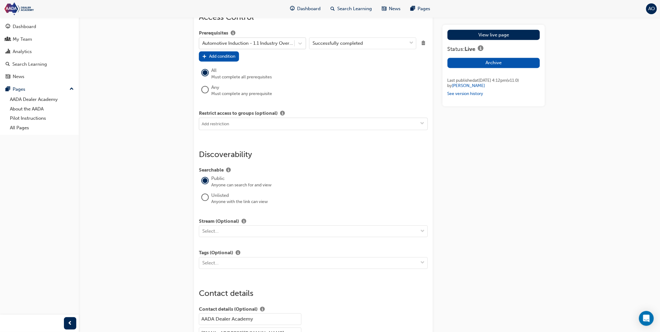
click at [319, 130] on input at bounding box center [313, 124] width 228 height 12
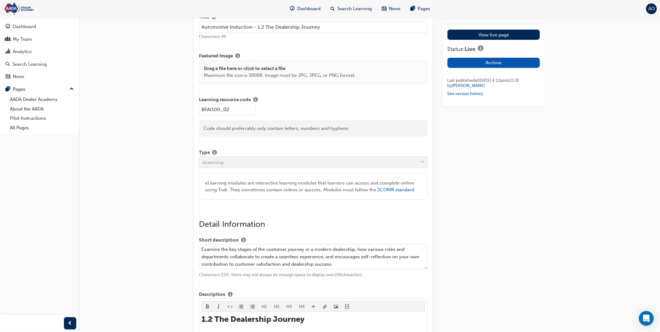
scroll to position [0, 0]
